Goal: Information Seeking & Learning: Learn about a topic

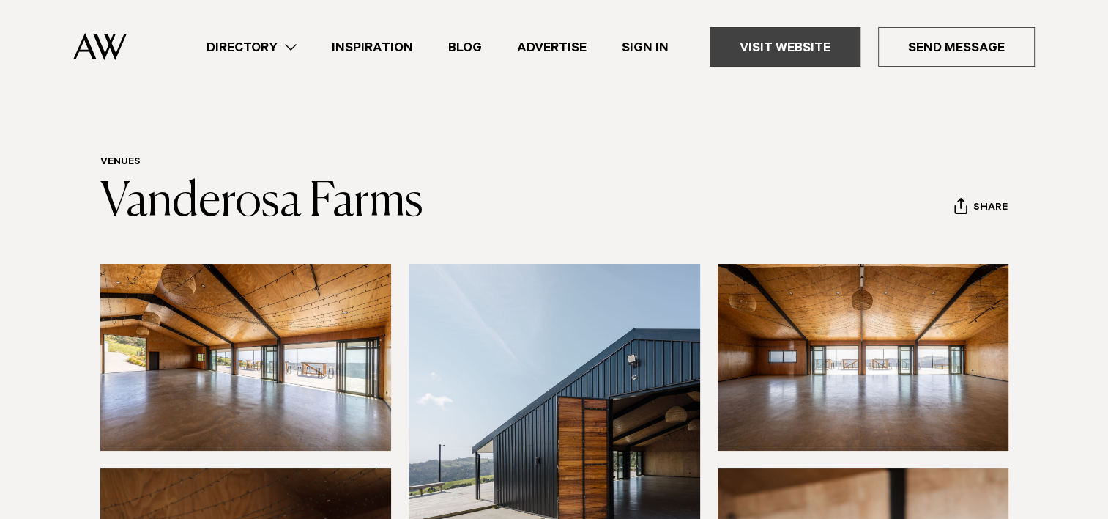
click at [806, 38] on link "Visit Website" at bounding box center [785, 47] width 151 height 40
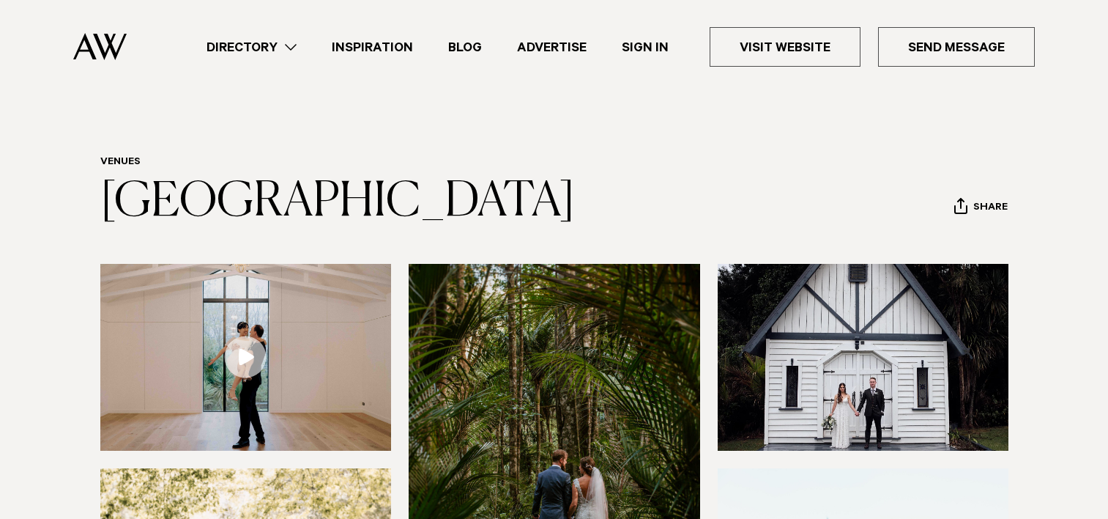
scroll to position [220, 0]
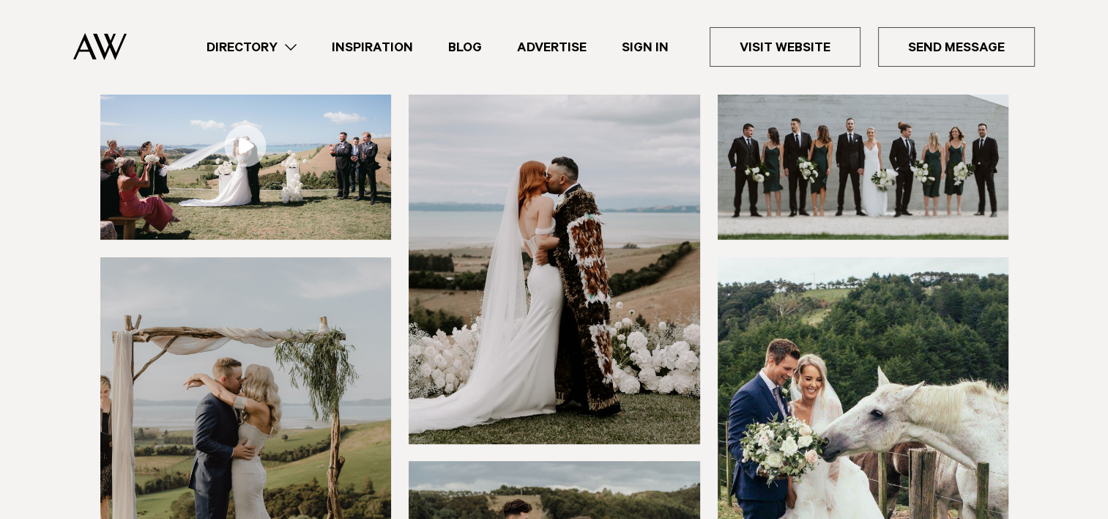
scroll to position [220, 0]
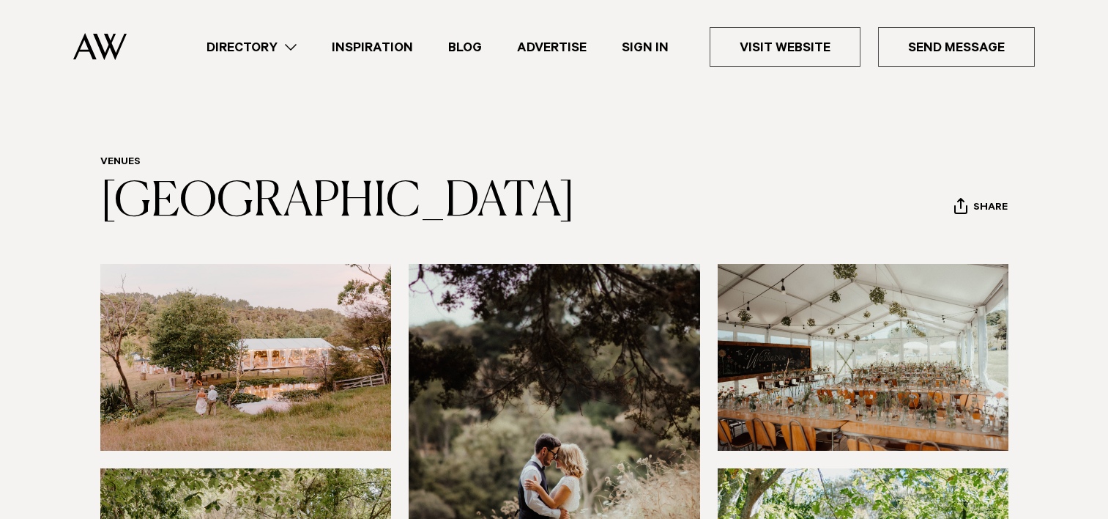
scroll to position [220, 0]
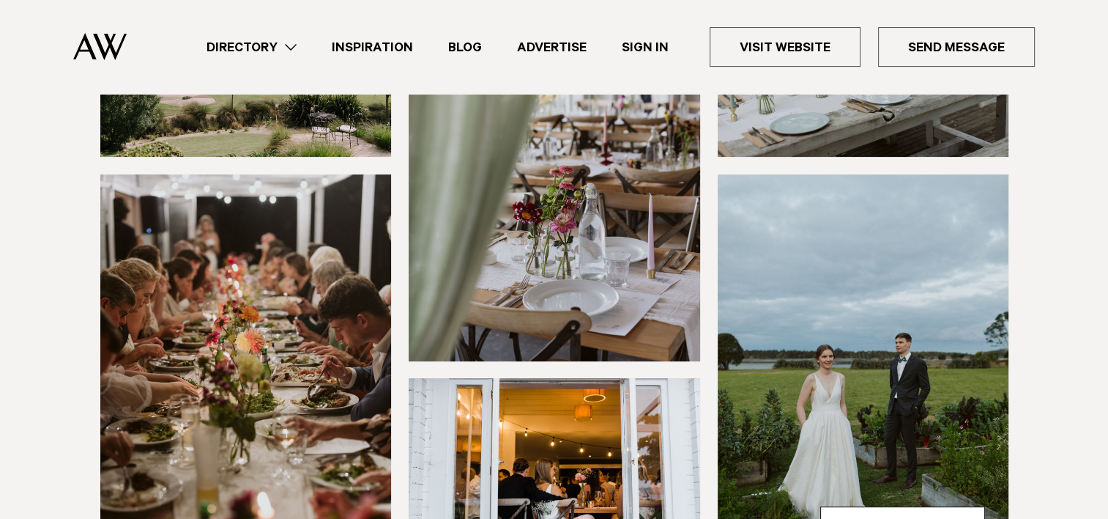
scroll to position [73, 0]
